Goal: Information Seeking & Learning: Learn about a topic

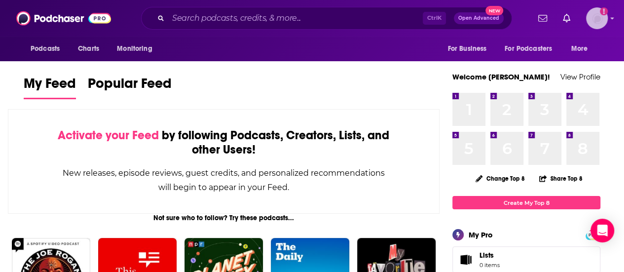
click at [605, 21] on img "Logged in as ahusic2015" at bounding box center [597, 18] width 22 height 22
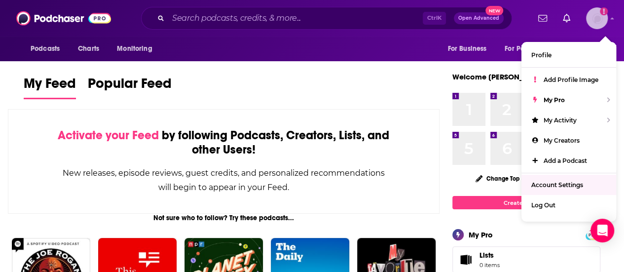
click at [575, 181] on span "Account Settings" at bounding box center [557, 184] width 52 height 7
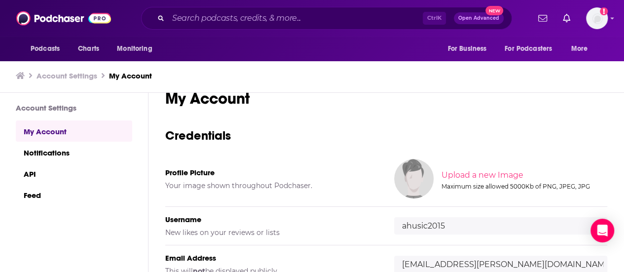
scroll to position [19, 0]
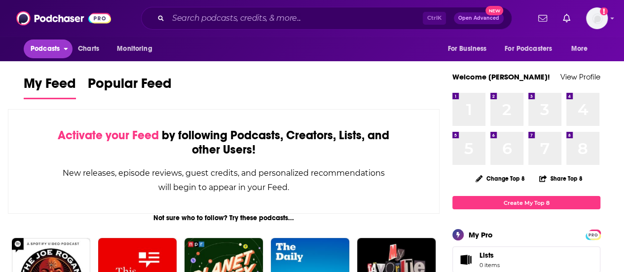
click at [65, 47] on icon "open menu" at bounding box center [66, 47] width 4 height 7
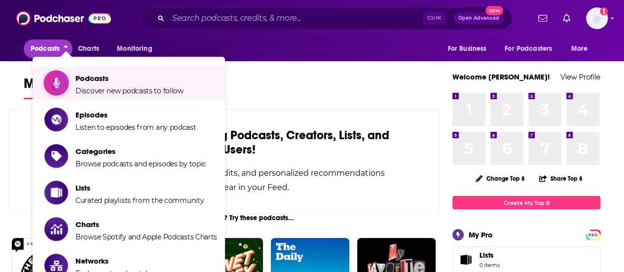
click at [116, 80] on span "Podcasts" at bounding box center [129, 77] width 108 height 9
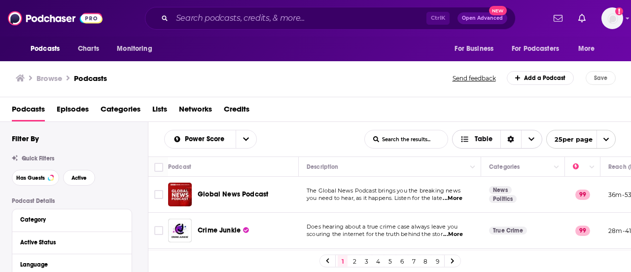
click at [509, 140] on icon "Sort Direction" at bounding box center [511, 139] width 6 height 7
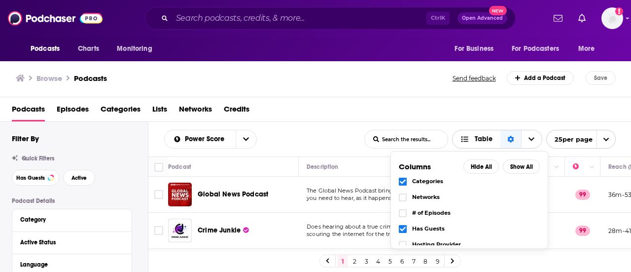
scroll to position [66, 0]
click at [429, 138] on input "List Search Input" at bounding box center [406, 139] width 83 height 18
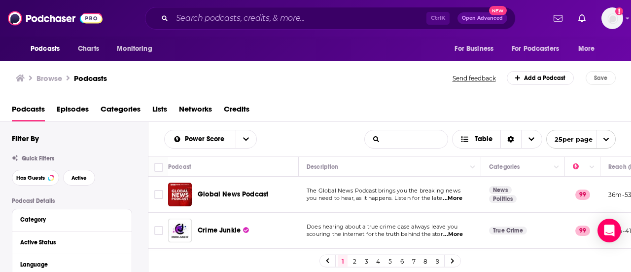
scroll to position [17, 0]
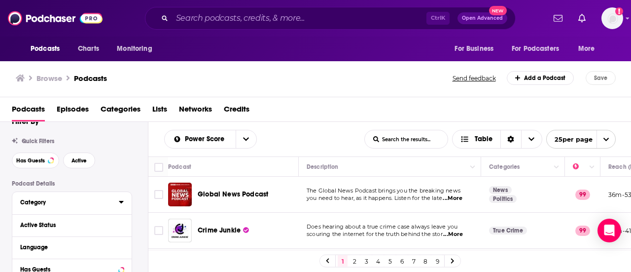
click at [63, 196] on button "Category" at bounding box center [69, 202] width 99 height 12
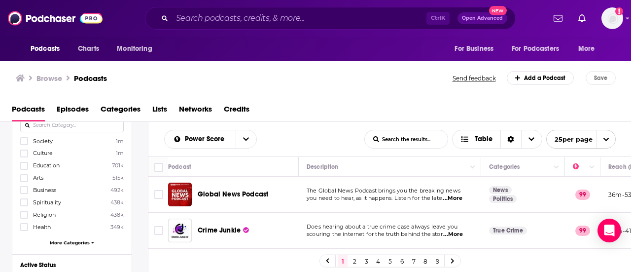
scroll to position [112, 0]
click at [71, 240] on span "More Categories" at bounding box center [70, 241] width 40 height 5
click at [27, 225] on icon at bounding box center [24, 226] width 6 height 6
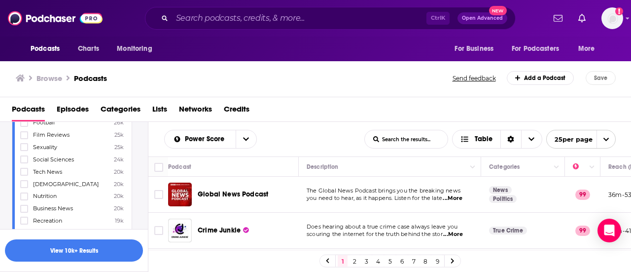
scroll to position [785, 0]
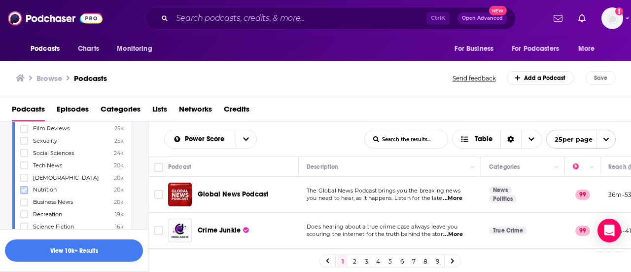
click at [24, 187] on icon at bounding box center [24, 190] width 6 height 6
click at [23, 187] on icon at bounding box center [24, 190] width 6 height 6
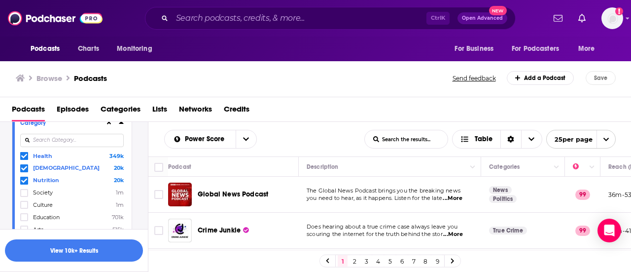
scroll to position [98, 0]
click at [22, 165] on icon at bounding box center [24, 167] width 6 height 6
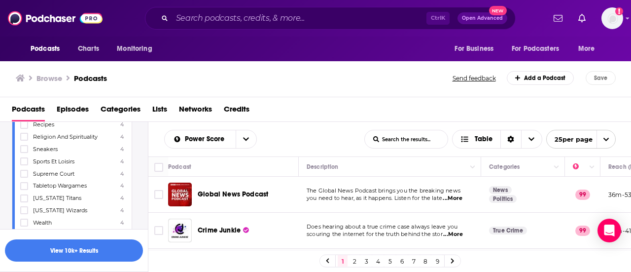
scroll to position [8845, 0]
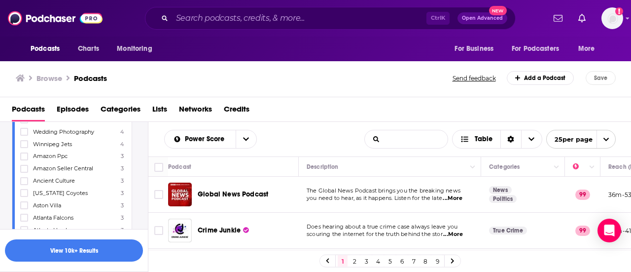
click at [414, 140] on input "List Search Input" at bounding box center [406, 139] width 83 height 18
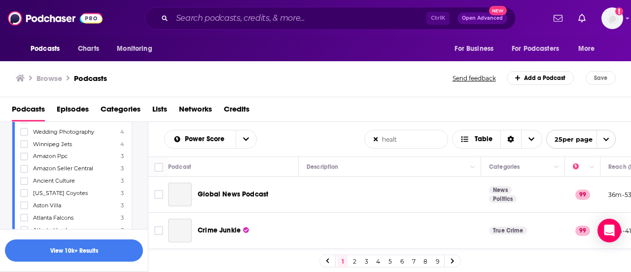
click at [414, 139] on input "healt" at bounding box center [406, 139] width 83 height 18
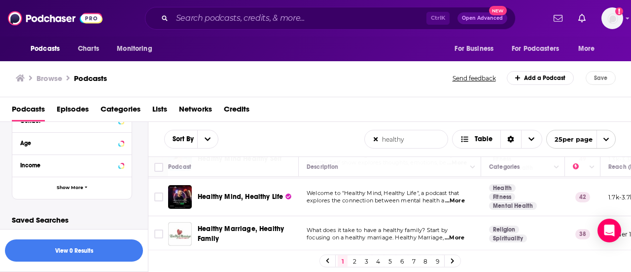
scroll to position [0, 0]
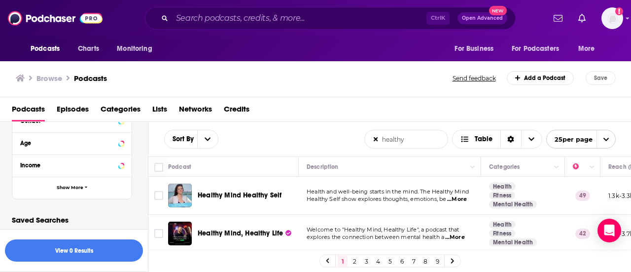
type input "healthy"
click at [602, 136] on span "open menu" at bounding box center [606, 139] width 19 height 18
click at [572, 186] on button "100 per page" at bounding box center [581, 188] width 69 height 15
click at [528, 133] on span "Choose View" at bounding box center [528, 139] width 21 height 18
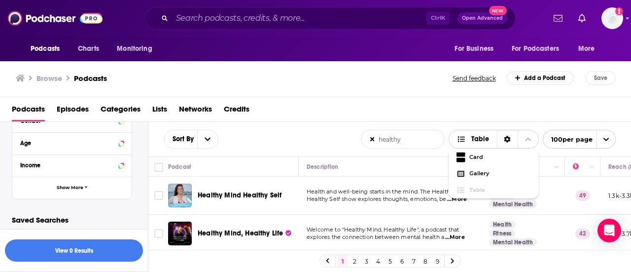
click at [528, 133] on span "Choose View" at bounding box center [528, 139] width 21 height 18
click at [130, 104] on span "Categories" at bounding box center [121, 111] width 40 height 20
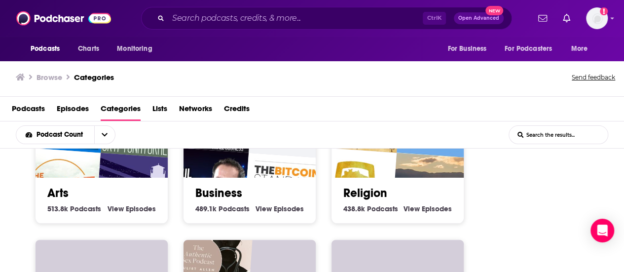
scroll to position [201, 0]
